Goal: Task Accomplishment & Management: Manage account settings

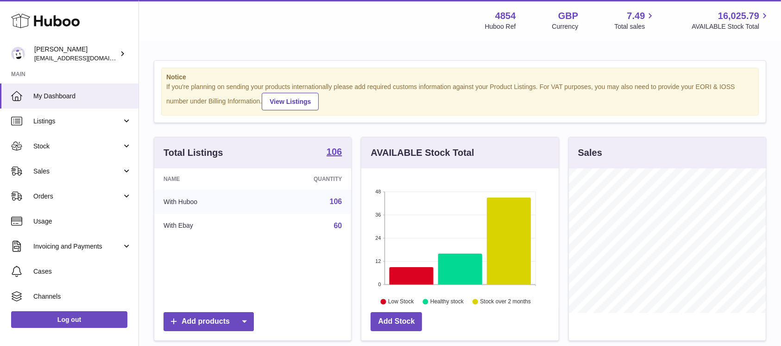
scroll to position [145, 197]
click at [75, 163] on link "Sales" at bounding box center [69, 170] width 138 height 25
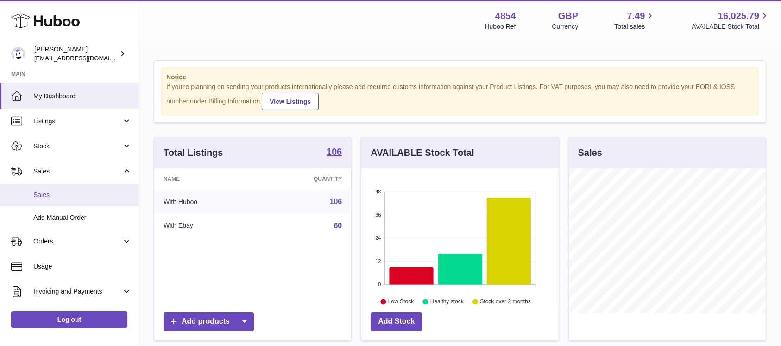
click at [75, 189] on link "Sales" at bounding box center [69, 194] width 138 height 23
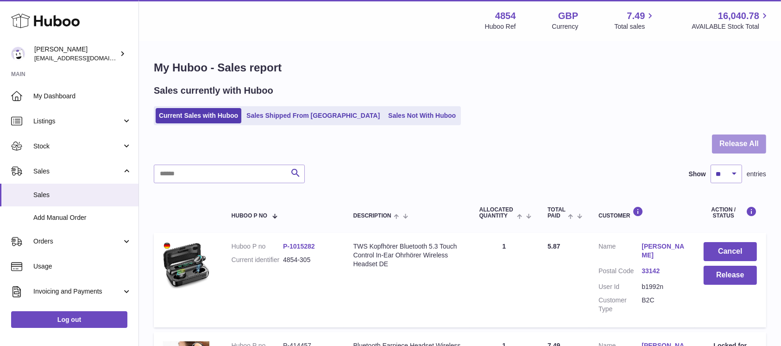
click at [740, 150] on button "Release All" at bounding box center [739, 143] width 54 height 19
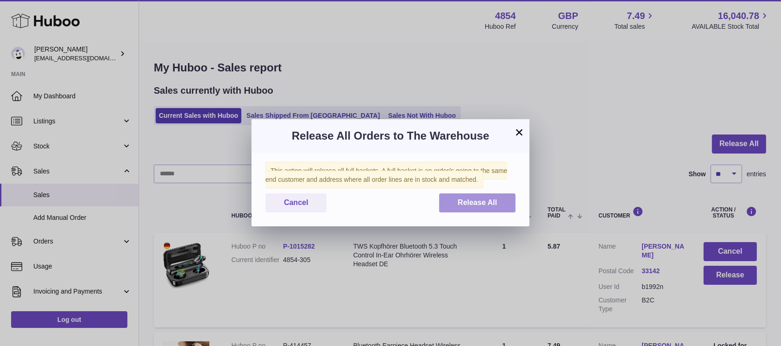
click at [487, 202] on span "Release All" at bounding box center [477, 202] width 39 height 8
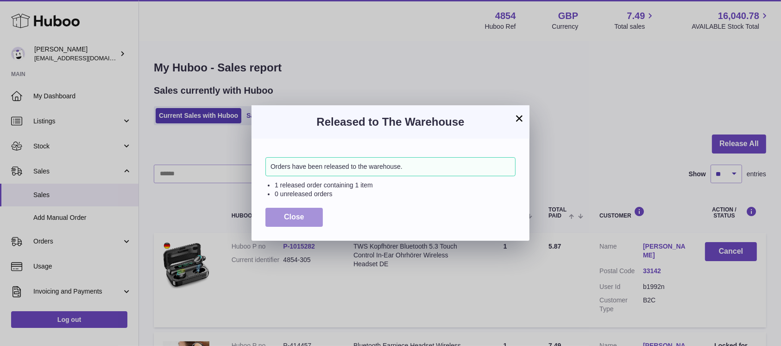
click at [285, 226] on button "Close" at bounding box center [293, 216] width 57 height 19
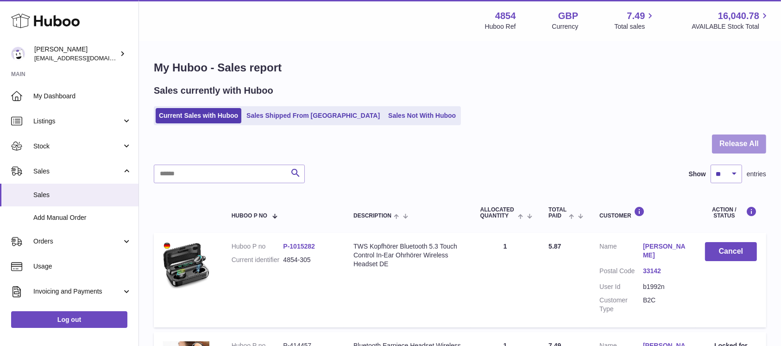
click at [721, 142] on button "Release All" at bounding box center [739, 143] width 54 height 19
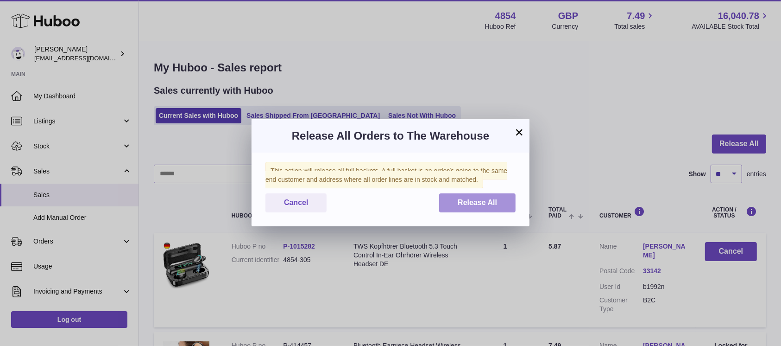
click at [488, 198] on span "Release All" at bounding box center [477, 202] width 39 height 8
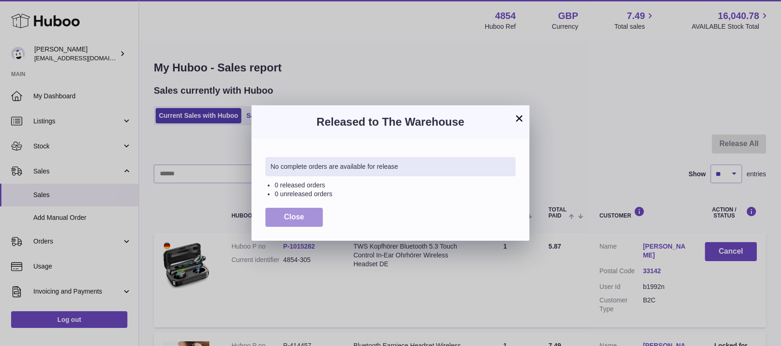
click at [304, 212] on button "Close" at bounding box center [293, 216] width 57 height 19
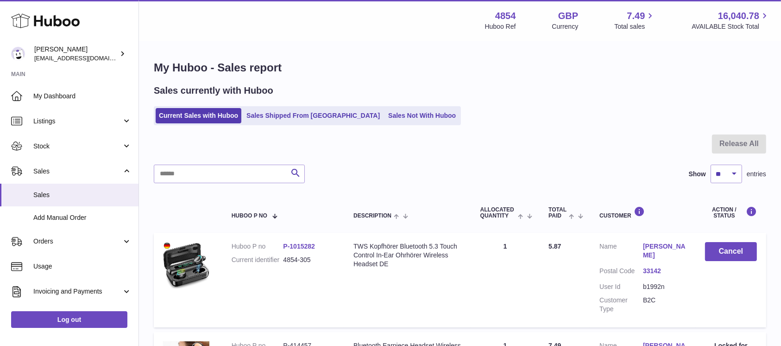
drag, startPoint x: 187, startPoint y: 118, endPoint x: 223, endPoint y: 81, distance: 51.4
click at [187, 118] on link "Current Sales with Huboo" at bounding box center [199, 115] width 86 height 15
click at [403, 117] on link "Sales Not With Huboo" at bounding box center [422, 115] width 74 height 15
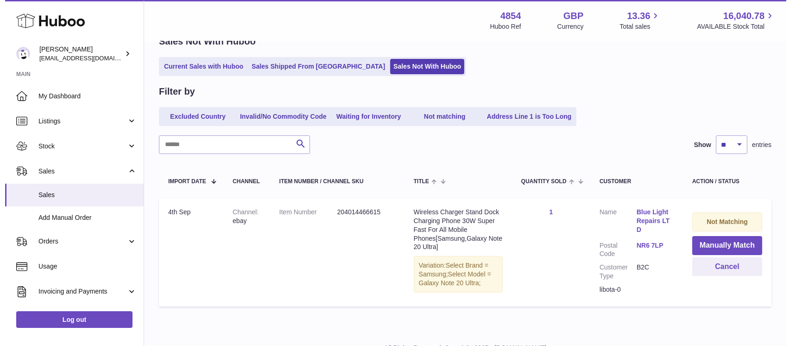
scroll to position [87, 0]
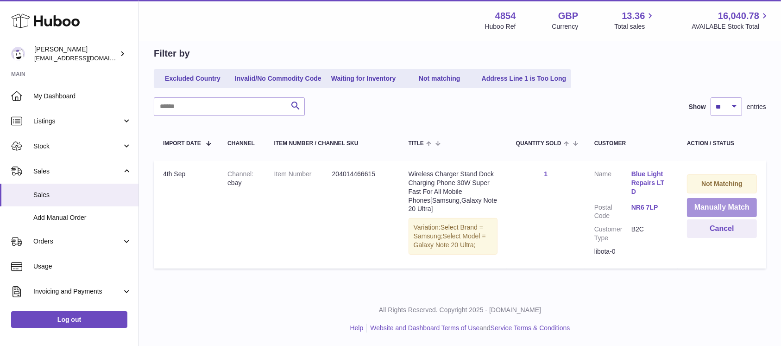
click at [704, 204] on button "Manually Match" at bounding box center [722, 207] width 70 height 19
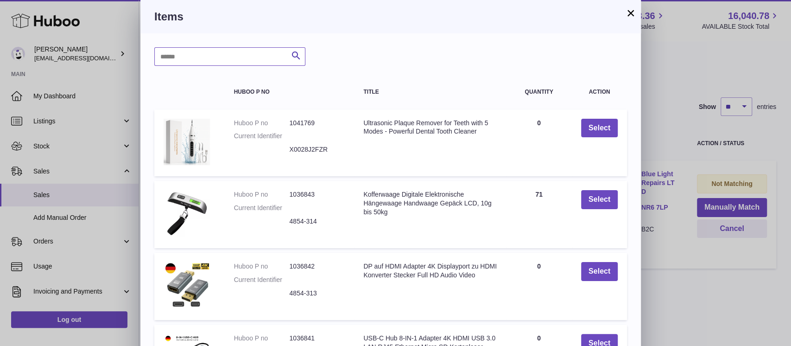
click at [236, 56] on input "text" at bounding box center [229, 56] width 151 height 19
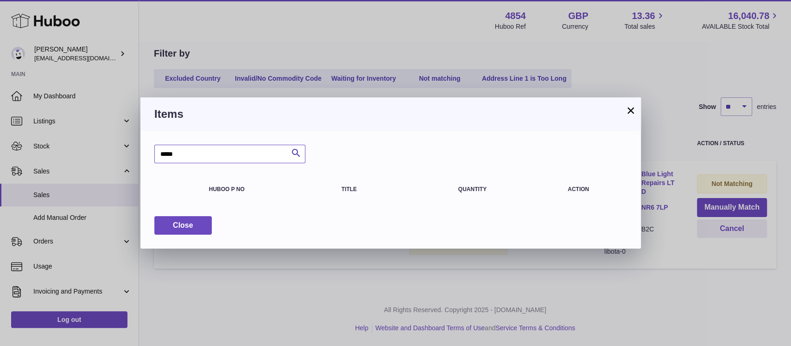
type input "*****"
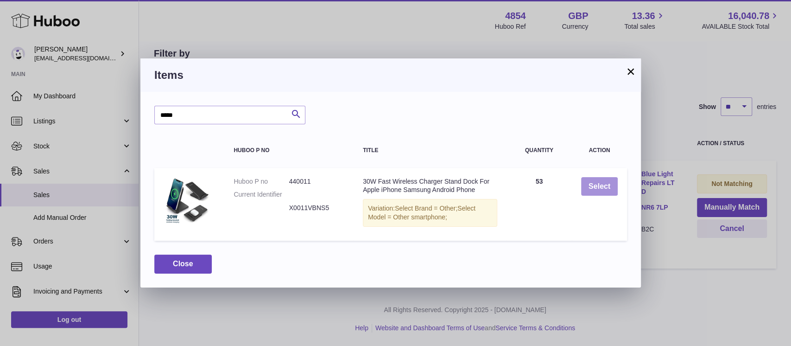
click at [601, 187] on button "Select" at bounding box center [599, 186] width 37 height 19
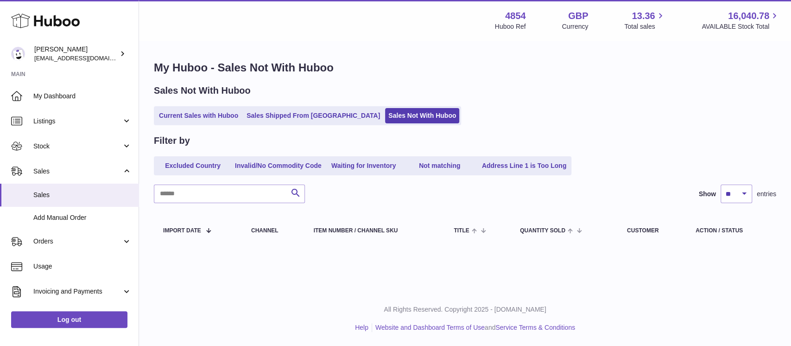
scroll to position [0, 0]
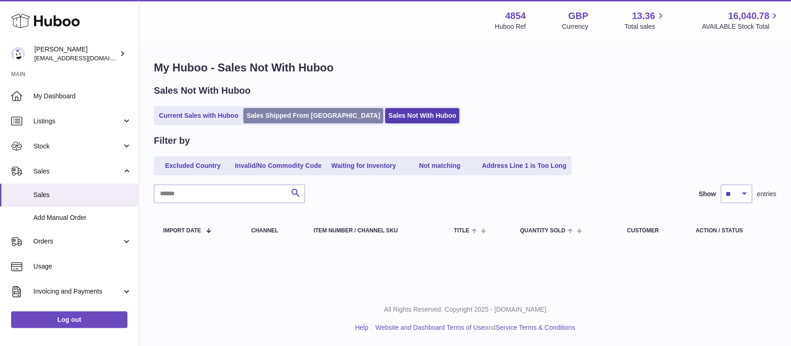
click at [245, 119] on link "Sales Shipped From [GEOGRAPHIC_DATA]" at bounding box center [313, 115] width 140 height 15
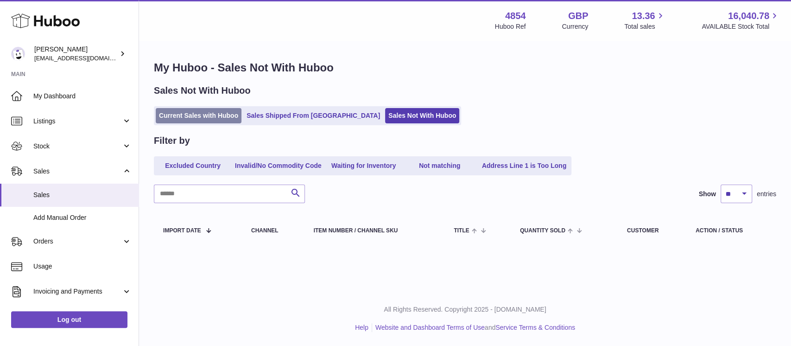
click at [232, 112] on link "Current Sales with Huboo" at bounding box center [199, 115] width 86 height 15
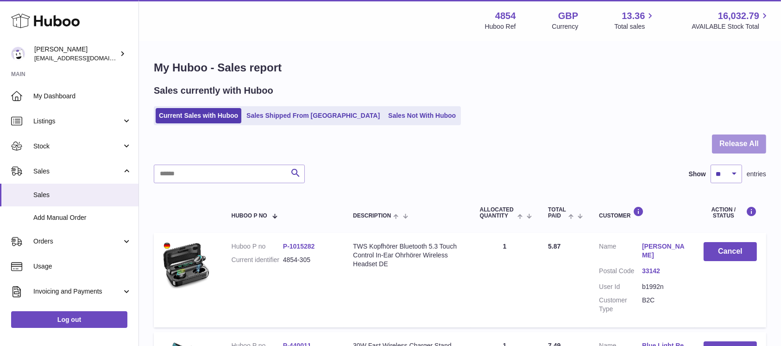
click at [749, 135] on button "Release All" at bounding box center [739, 143] width 54 height 19
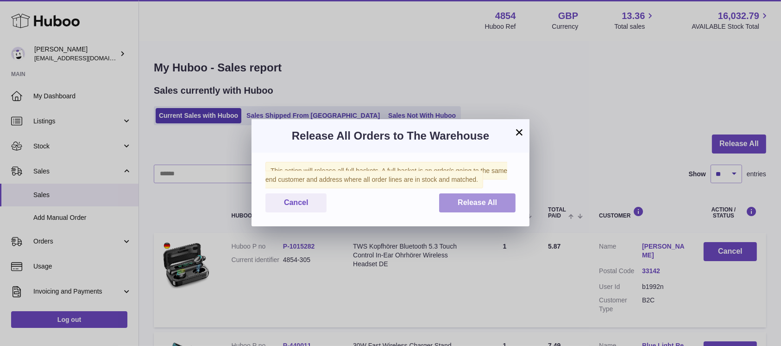
click at [459, 193] on button "Release All" at bounding box center [477, 202] width 76 height 19
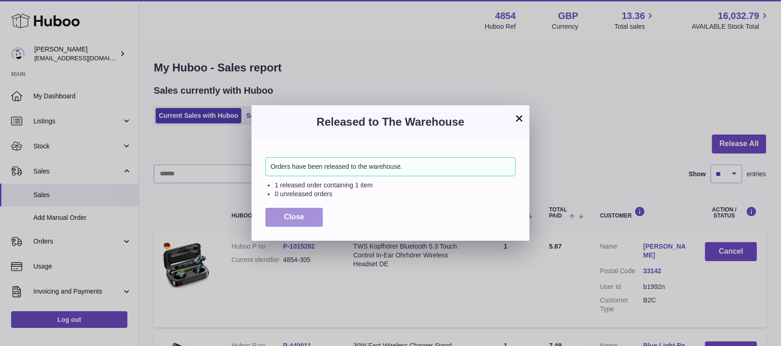
click at [293, 220] on span "Close" at bounding box center [294, 217] width 20 height 8
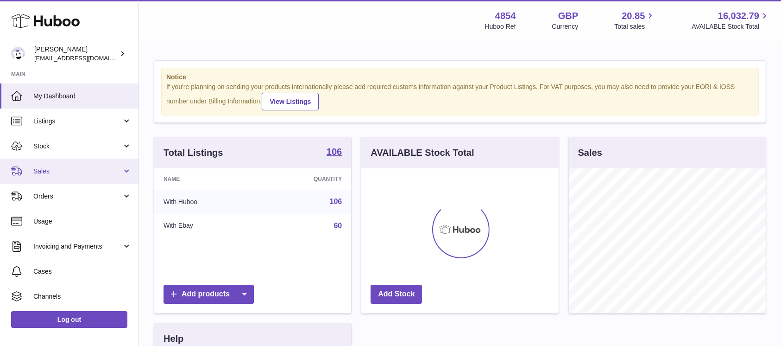
click at [107, 165] on link "Sales" at bounding box center [69, 170] width 138 height 25
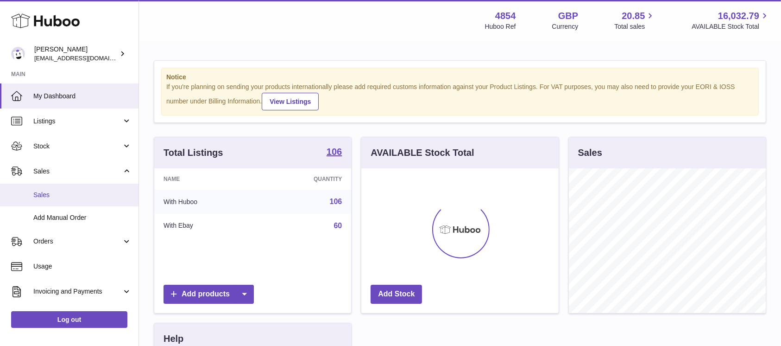
click at [91, 189] on link "Sales" at bounding box center [69, 194] width 138 height 23
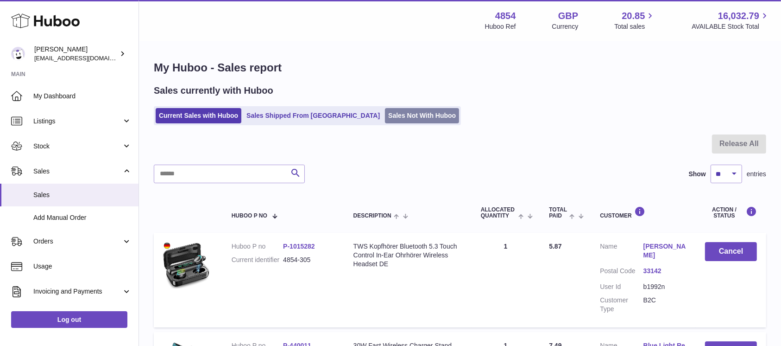
click at [385, 117] on link "Sales Not With Huboo" at bounding box center [422, 115] width 74 height 15
